Goal: Task Accomplishment & Management: Use online tool/utility

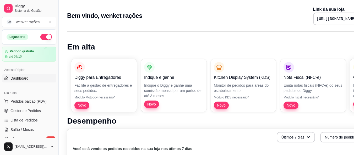
click at [316, 18] on pre "[URL][DOMAIN_NAME]" at bounding box center [336, 18] width 40 height 5
copy div "[URL][DOMAIN_NAME]"
click at [21, 109] on span "Gestor de Pedidos" at bounding box center [25, 110] width 30 height 5
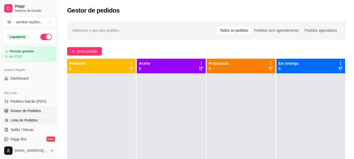
click at [27, 120] on span "Lista de Pedidos" at bounding box center [23, 120] width 27 height 5
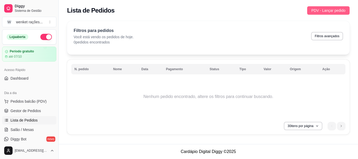
click at [326, 11] on span "PDV - Lançar pedido" at bounding box center [328, 11] width 34 height 6
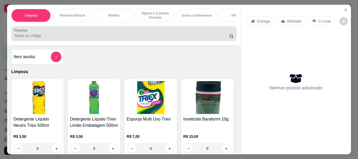
click at [174, 38] on input "Pesquisa" at bounding box center [121, 35] width 215 height 5
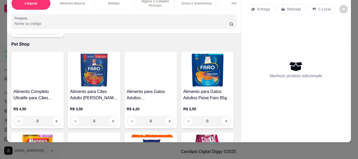
scroll to position [890, 0]
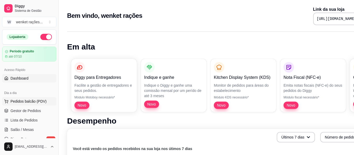
click at [32, 102] on span "Pedidos balcão (PDV)" at bounding box center [28, 101] width 36 height 5
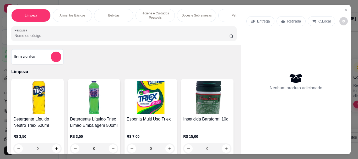
click at [65, 38] on input "Pesquisa" at bounding box center [121, 35] width 215 height 5
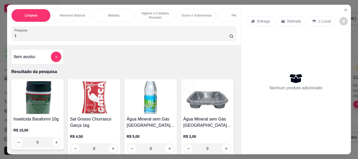
type input "1"
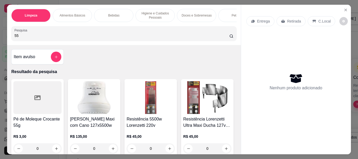
type input "55"
click at [51, 60] on button "add-separate-item" at bounding box center [56, 57] width 10 height 10
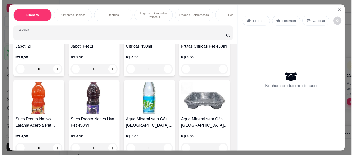
scroll to position [681, 0]
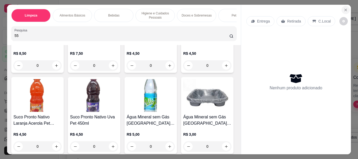
click at [343, 8] on icon "Close" at bounding box center [345, 10] width 4 height 4
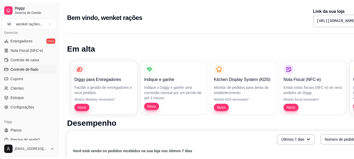
scroll to position [218, 0]
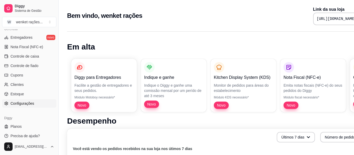
click at [25, 102] on span "Configurações" at bounding box center [22, 103] width 24 height 5
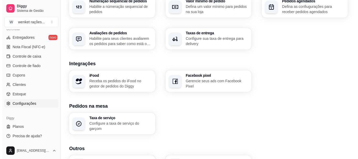
scroll to position [183, 0]
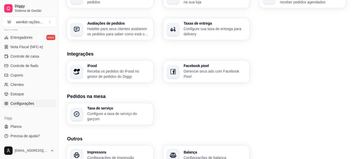
click at [110, 76] on p "Receba os pedidos do iFood no gestor de pedidos do Diggy" at bounding box center [118, 74] width 63 height 10
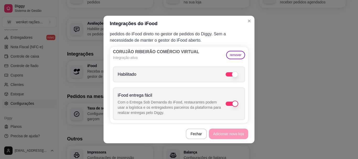
scroll to position [14, 0]
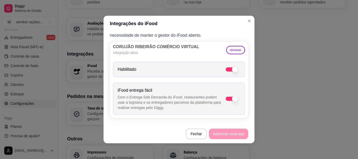
click at [206, 30] on header "Integrações do iFood" at bounding box center [178, 24] width 151 height 16
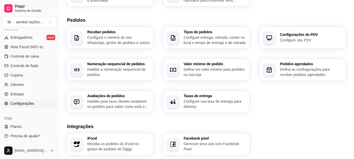
scroll to position [79, 0]
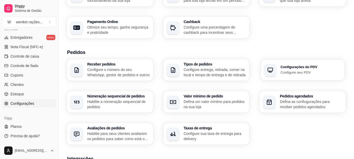
click at [302, 69] on div "Configurações do PDV Configure seu PDV" at bounding box center [310, 70] width 60 height 10
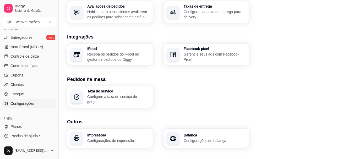
scroll to position [208, 0]
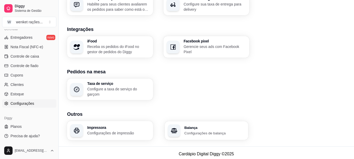
click at [196, 126] on h3 "Balança" at bounding box center [214, 128] width 61 height 4
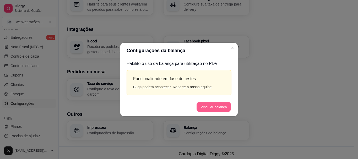
click at [217, 106] on button "Vincular balança" at bounding box center [213, 107] width 34 height 10
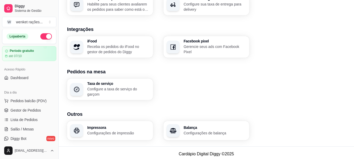
scroll to position [0, 0]
